Goal: Task Accomplishment & Management: Use online tool/utility

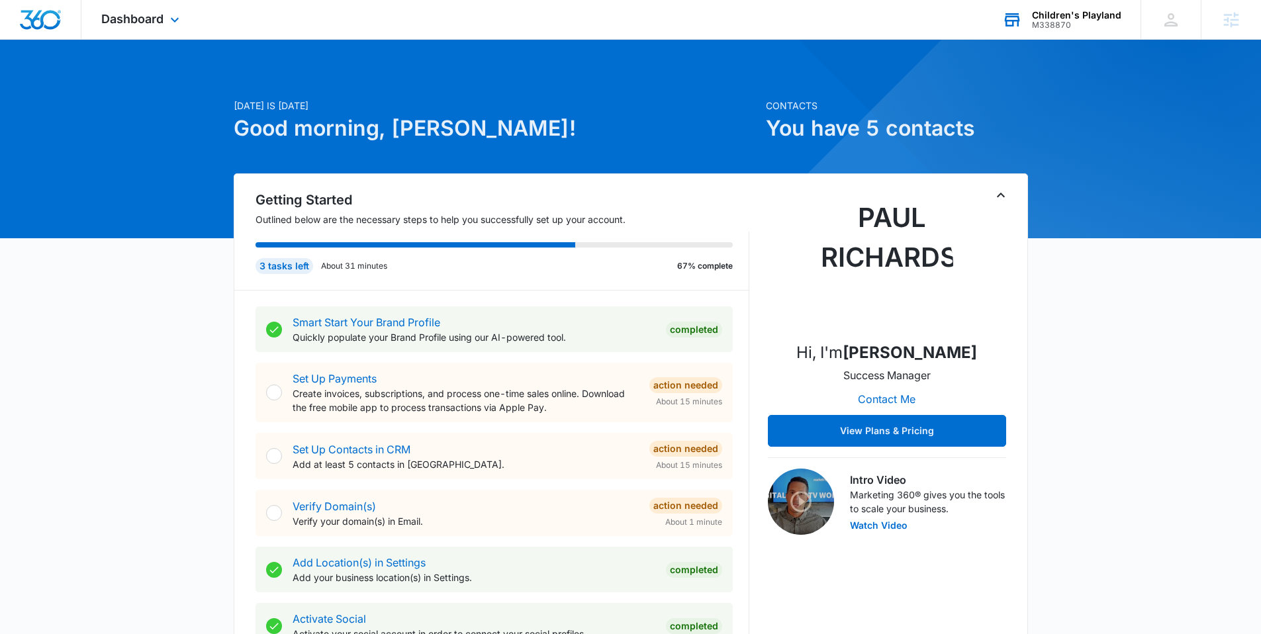
click at [1085, 12] on div "Children's Playland" at bounding box center [1076, 15] width 89 height 11
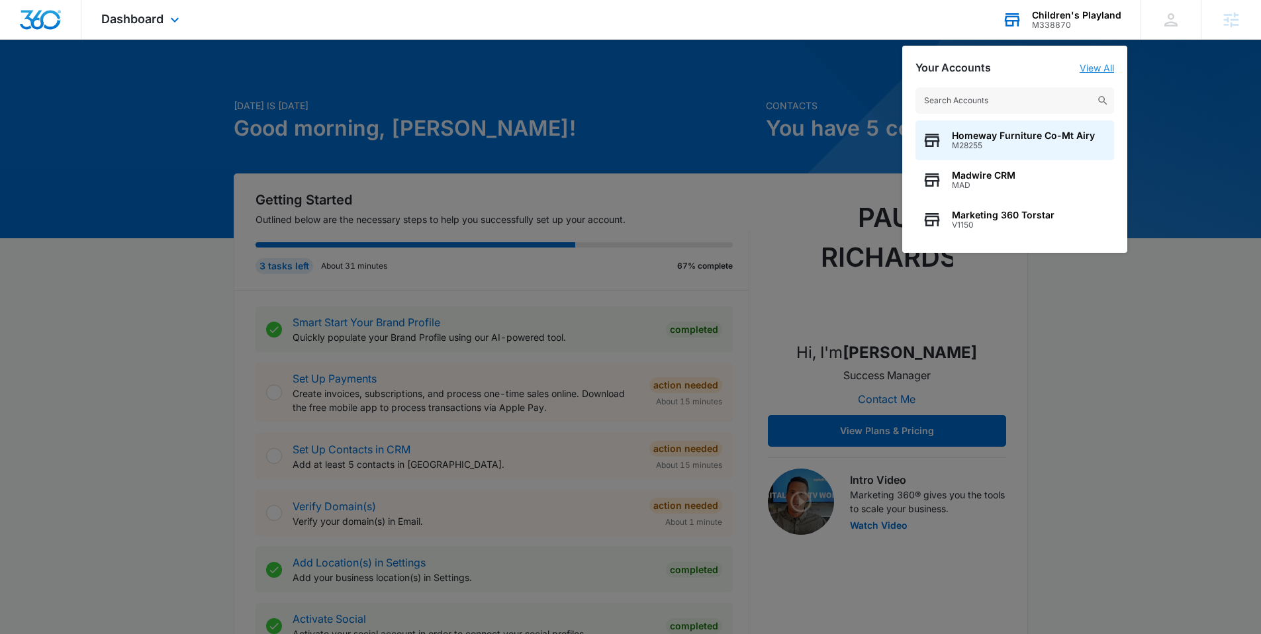
click at [1101, 69] on link "View All" at bounding box center [1097, 67] width 34 height 11
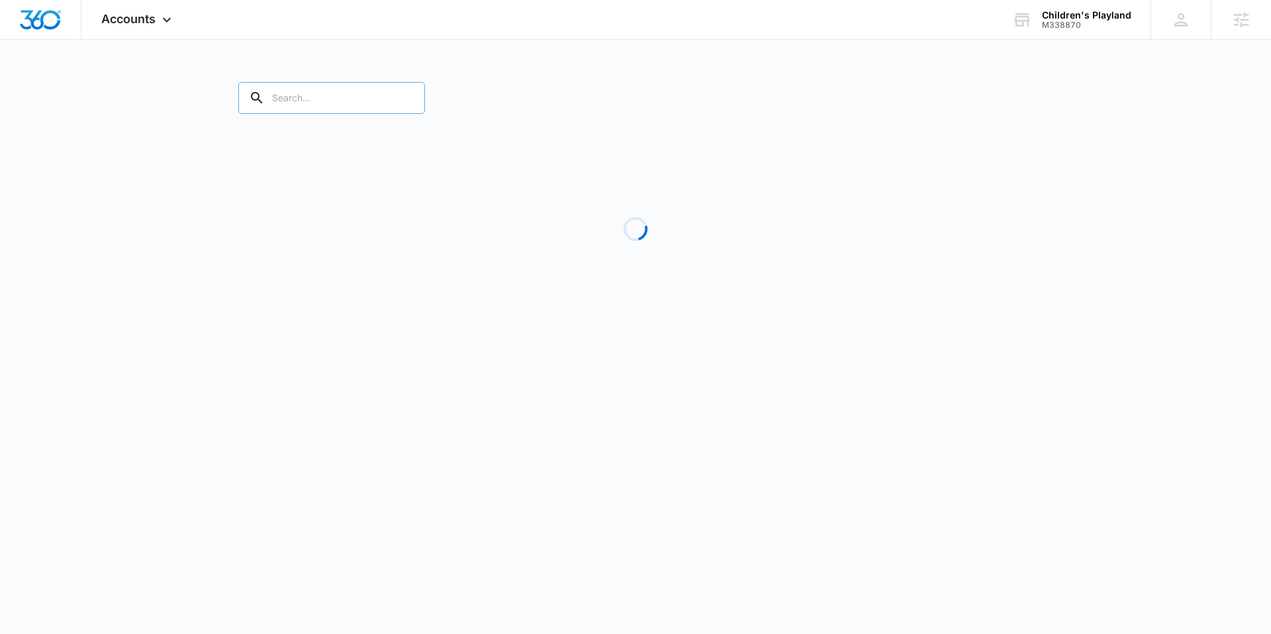
click at [299, 98] on input "text" at bounding box center [331, 98] width 187 height 32
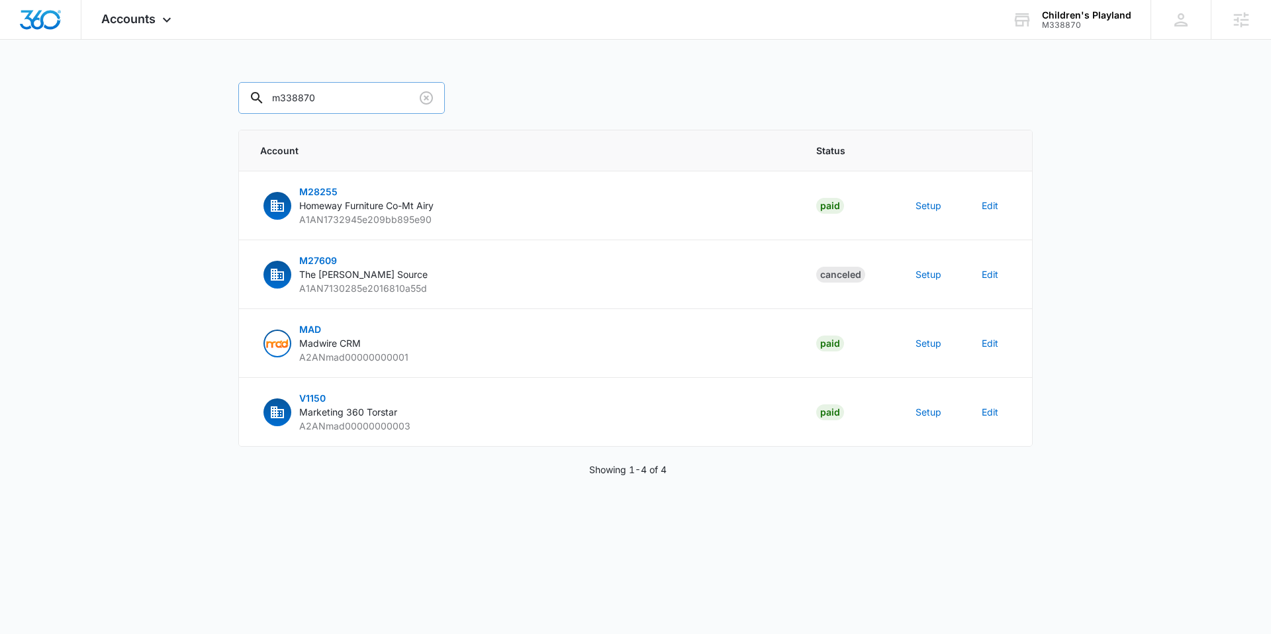
type input "m338870"
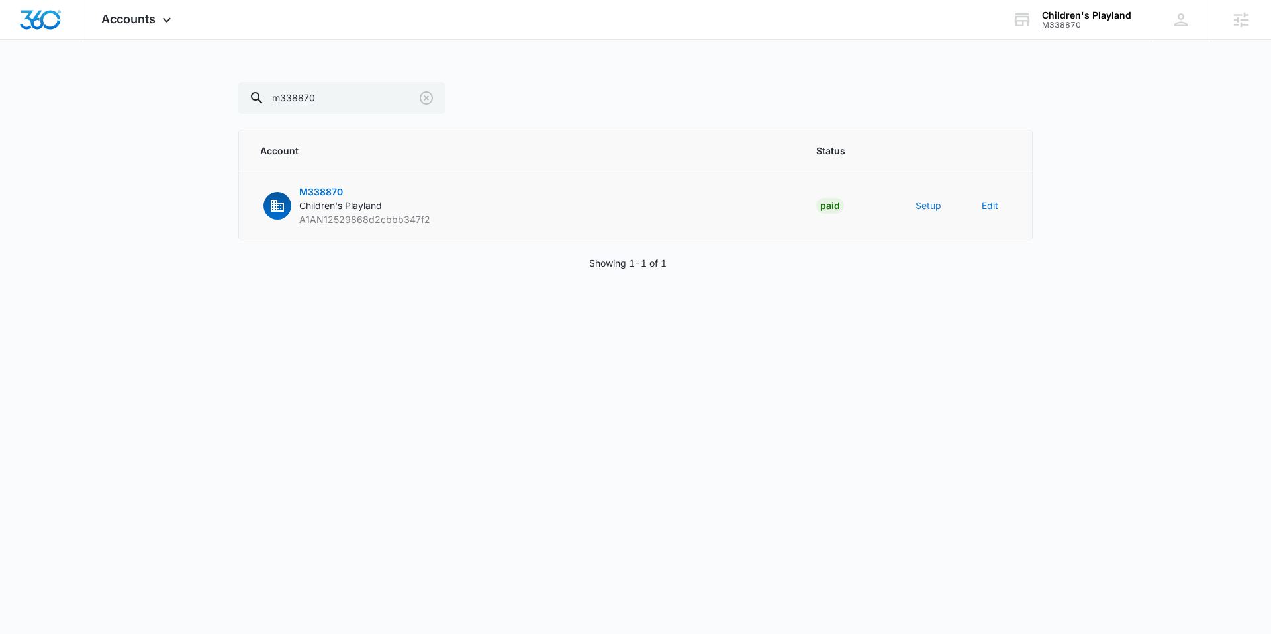
click at [930, 207] on button "Setup" at bounding box center [929, 206] width 26 height 14
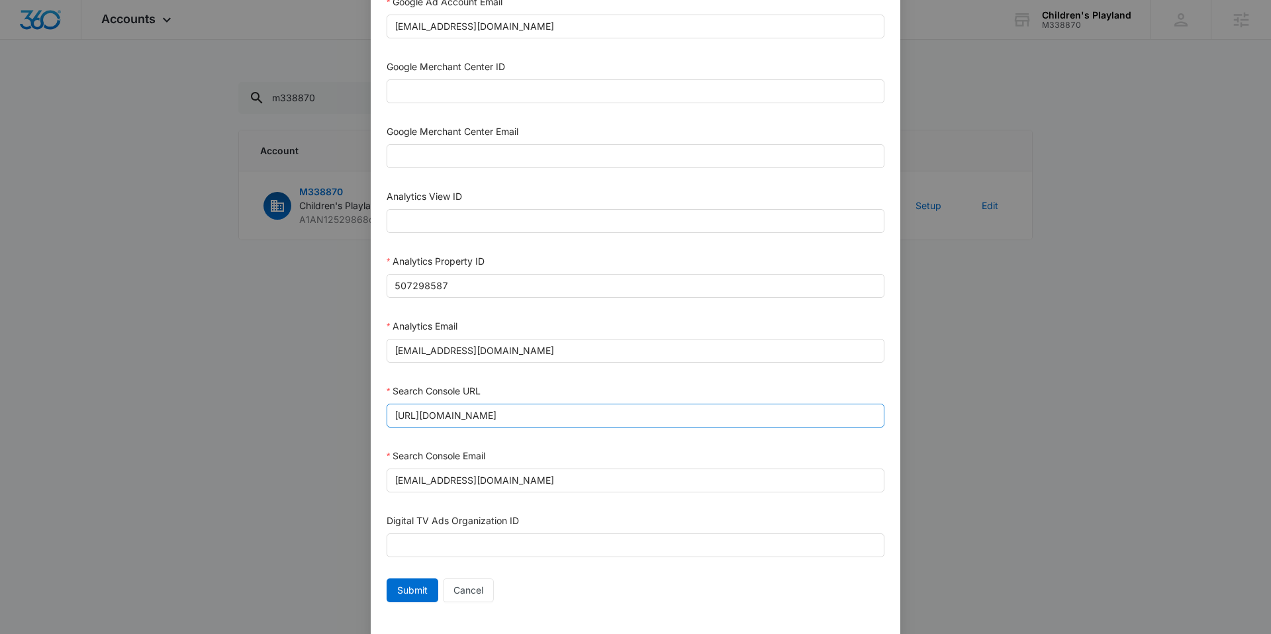
scroll to position [57, 0]
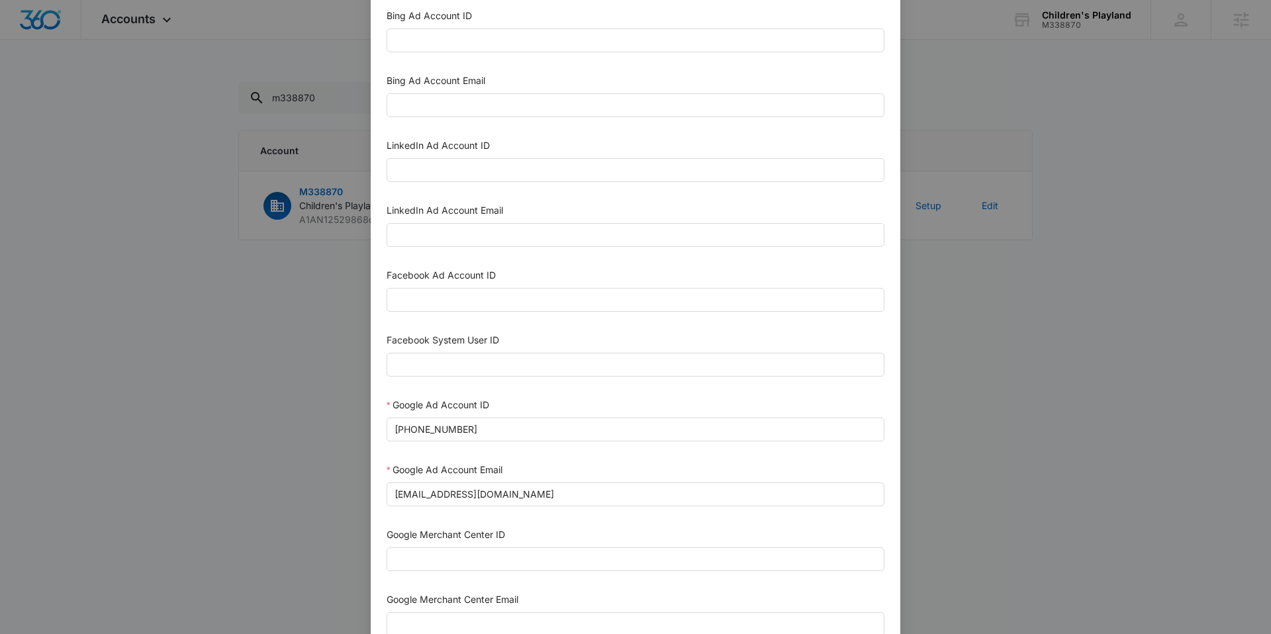
click at [244, 426] on div "Setup Account Bing Ad Account ID Bing Ad Account Email LinkedIn Ad Account ID L…" at bounding box center [635, 317] width 1271 height 634
